Goal: Go to known website: Go to known website

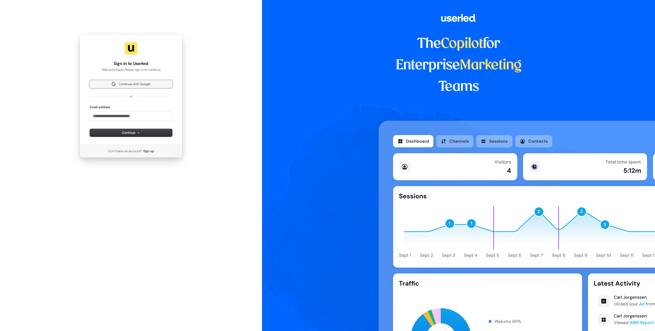
click at [127, 83] on span "Continue with Google" at bounding box center [135, 84] width 32 height 5
click at [137, 84] on span "Continue with Google" at bounding box center [135, 84] width 32 height 5
click at [296, 63] on div "The Copilot for Enterprise Marketing Teams" at bounding box center [458, 165] width 393 height 331
